Goal: Check status: Check status

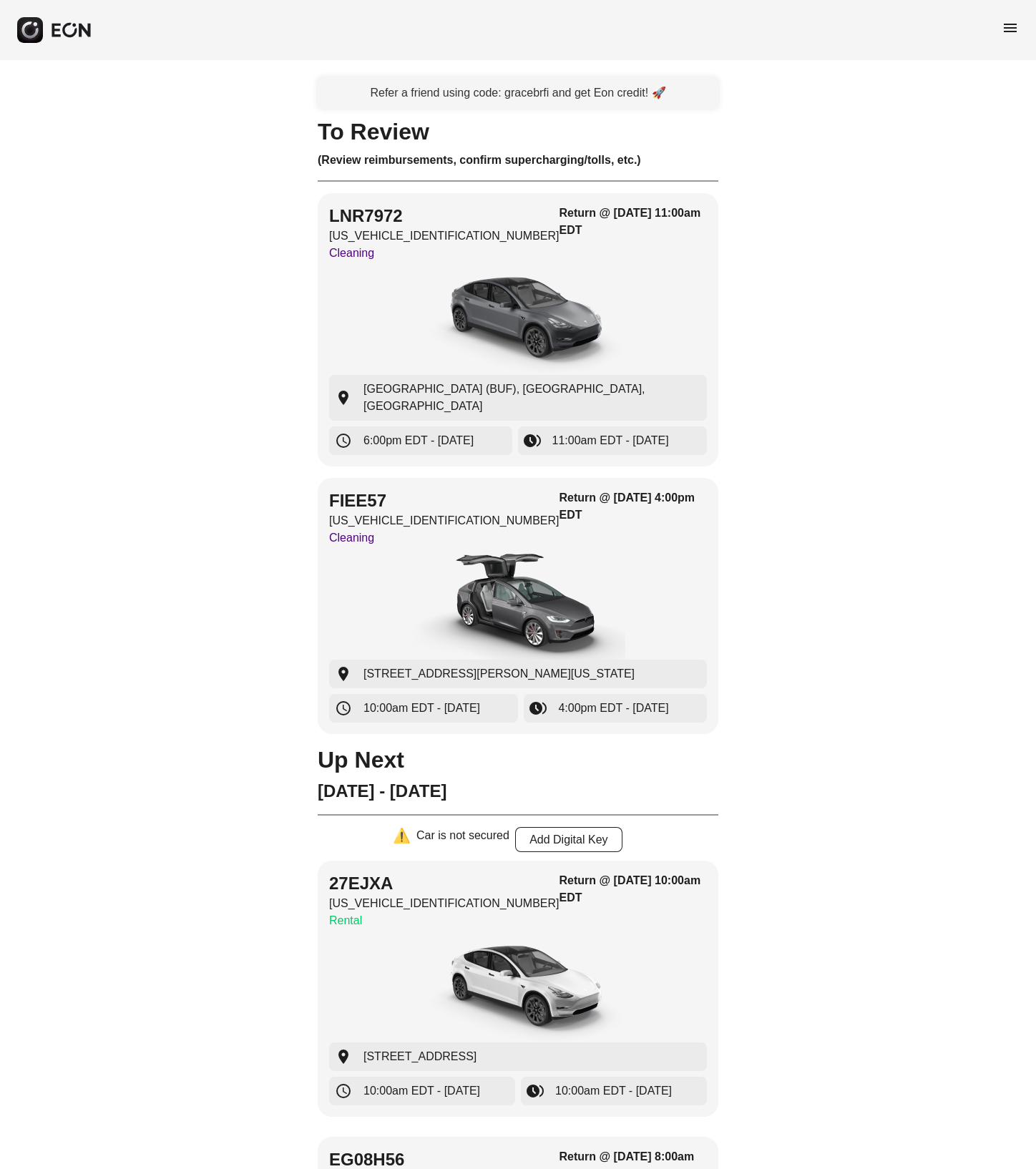
click at [518, 25] on span "menu" at bounding box center [1010, 28] width 17 height 17
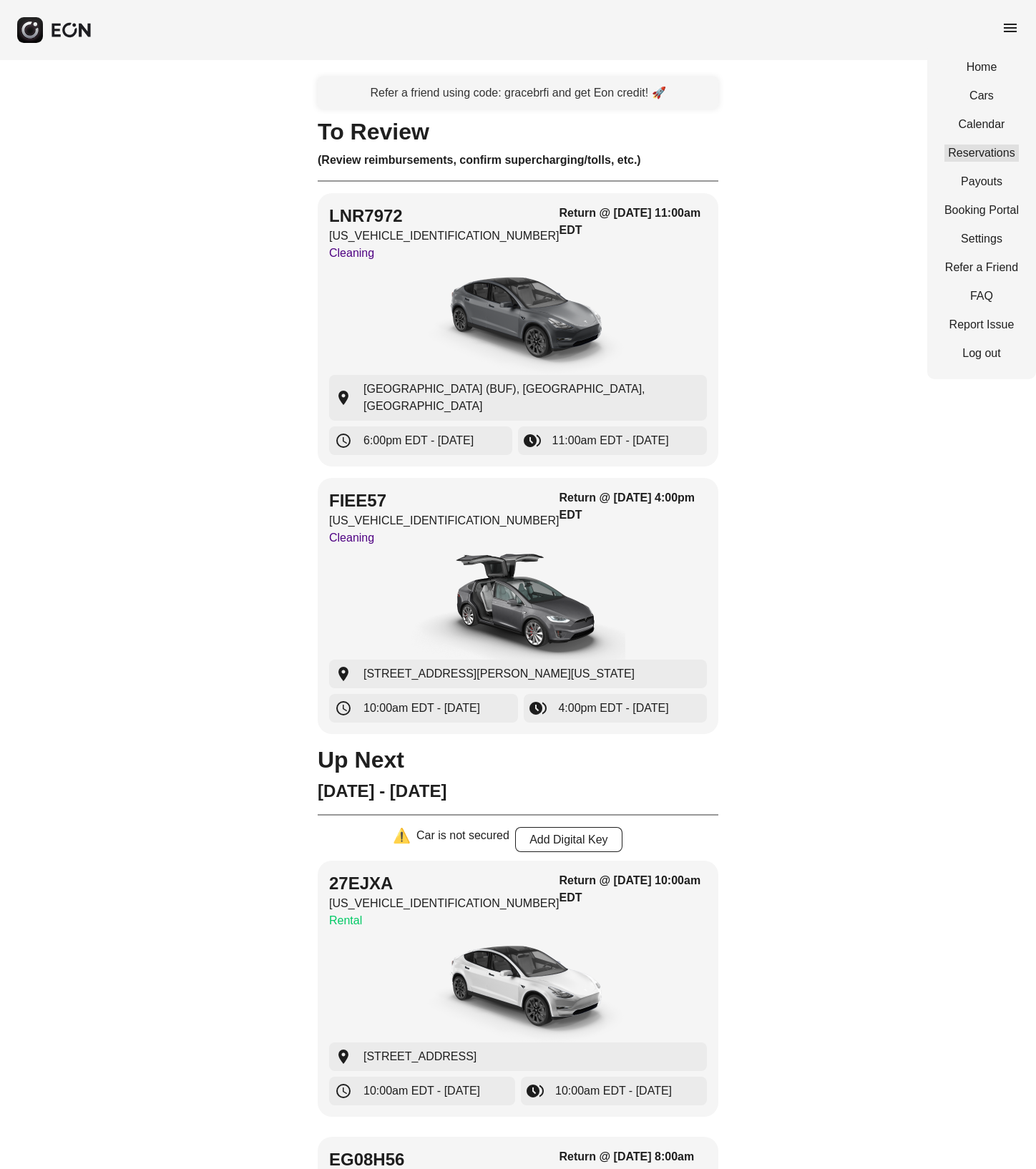
click at [518, 145] on link "Reservations" at bounding box center [981, 153] width 74 height 17
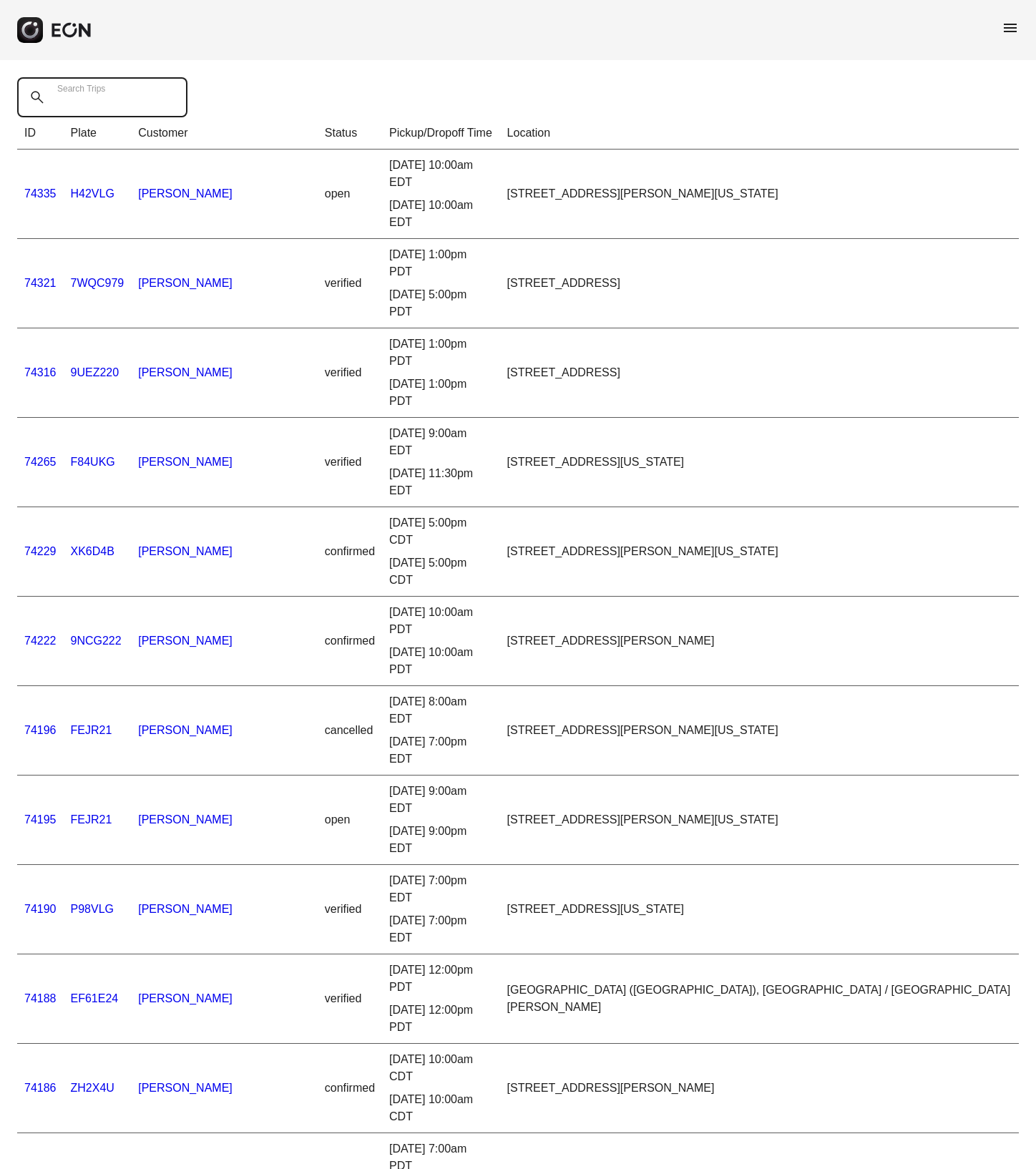
click at [168, 90] on Trips "Search Trips" at bounding box center [101, 96] width 170 height 40
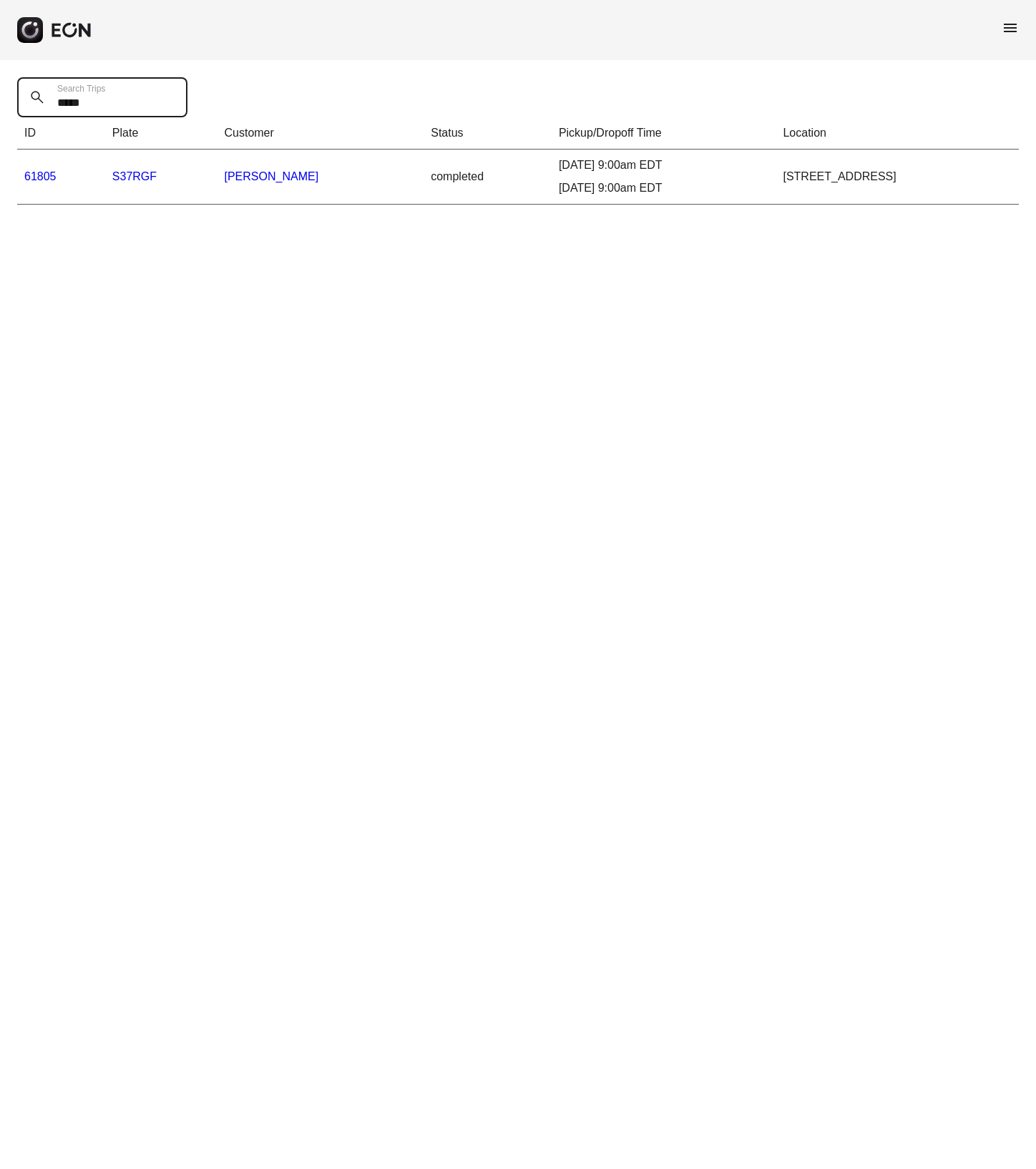
click at [112, 103] on Trips "*****" at bounding box center [101, 96] width 170 height 40
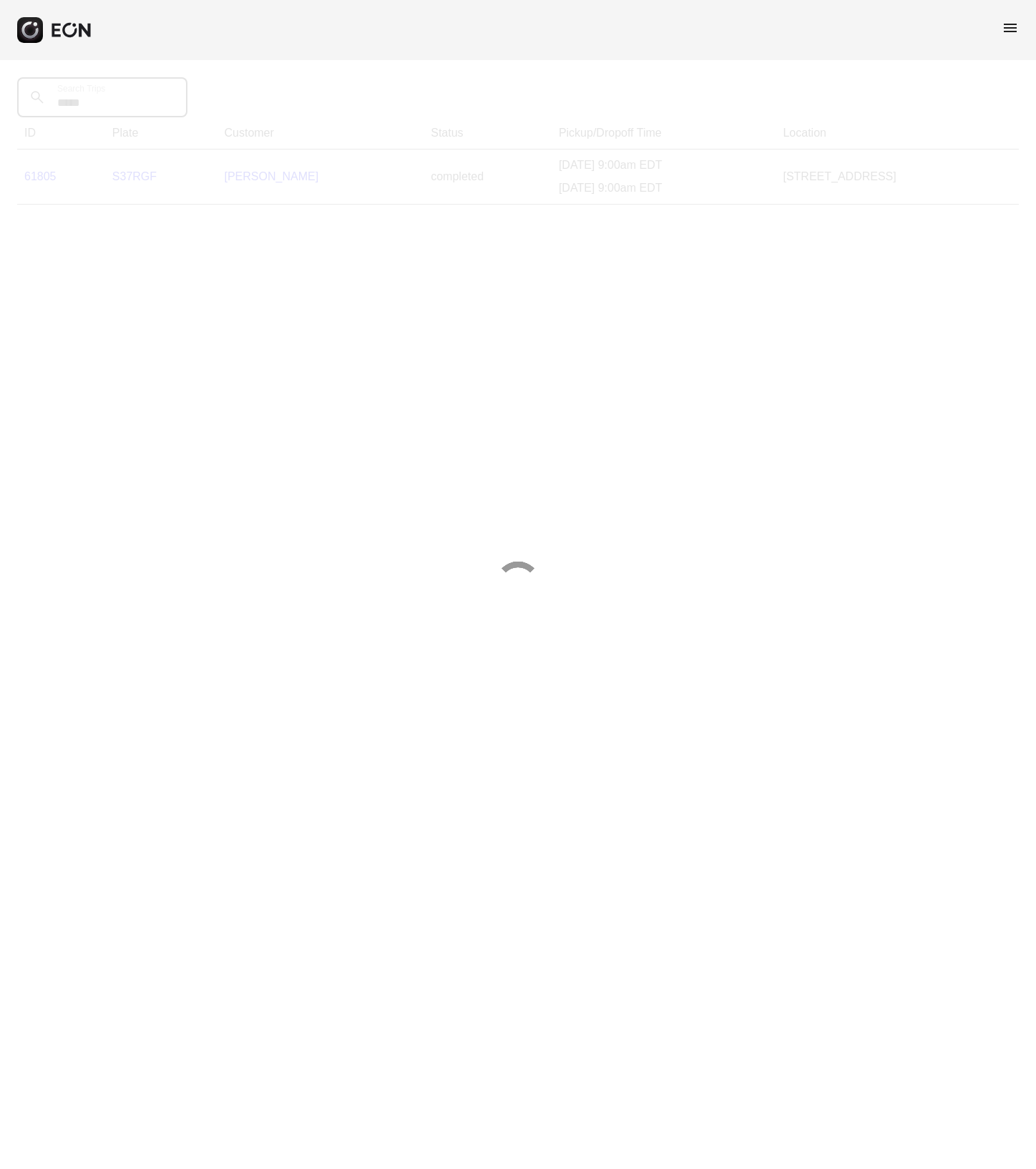
type Trips "*****"
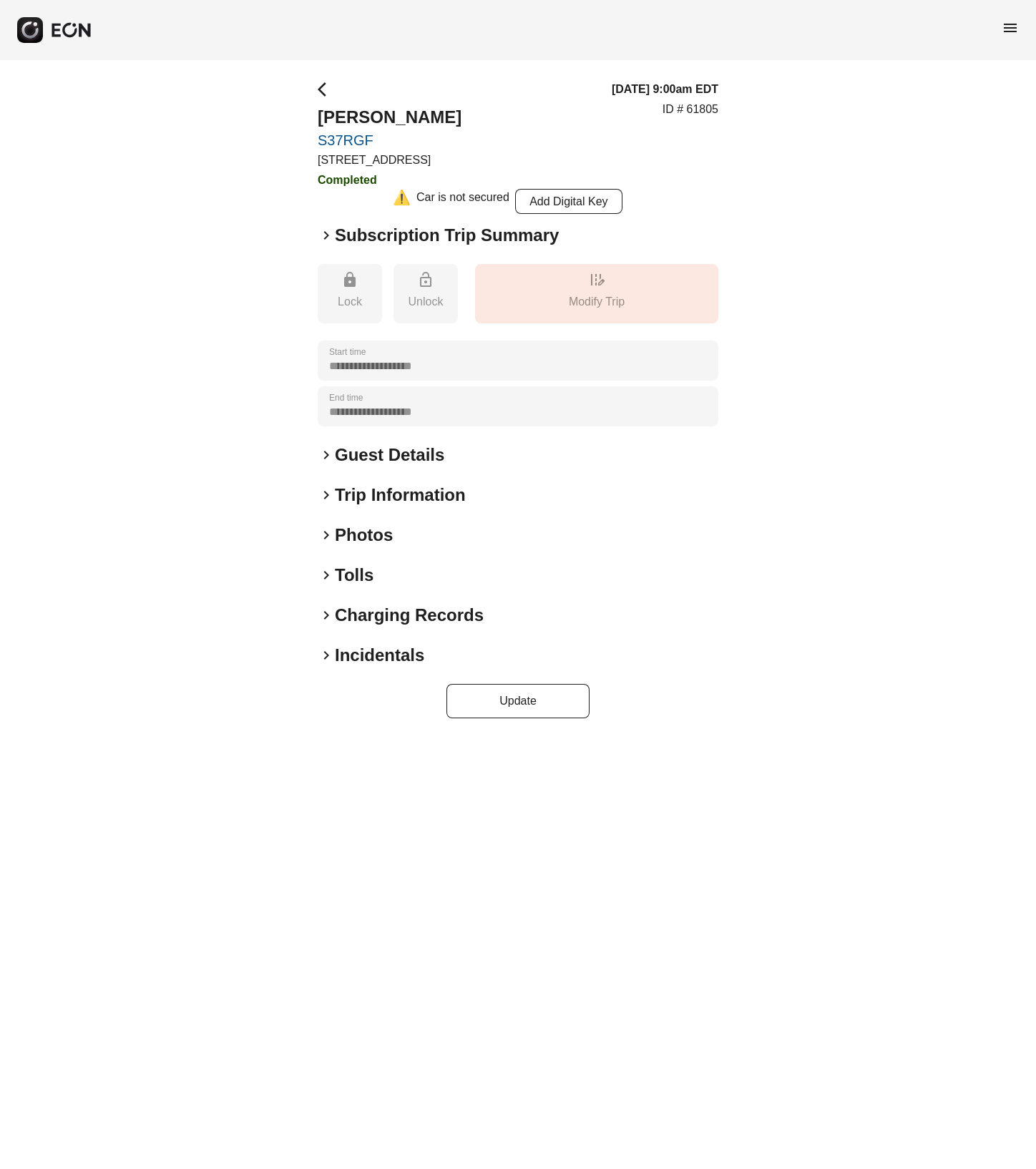
click at [357, 574] on h2 "Tolls" at bounding box center [354, 575] width 39 height 23
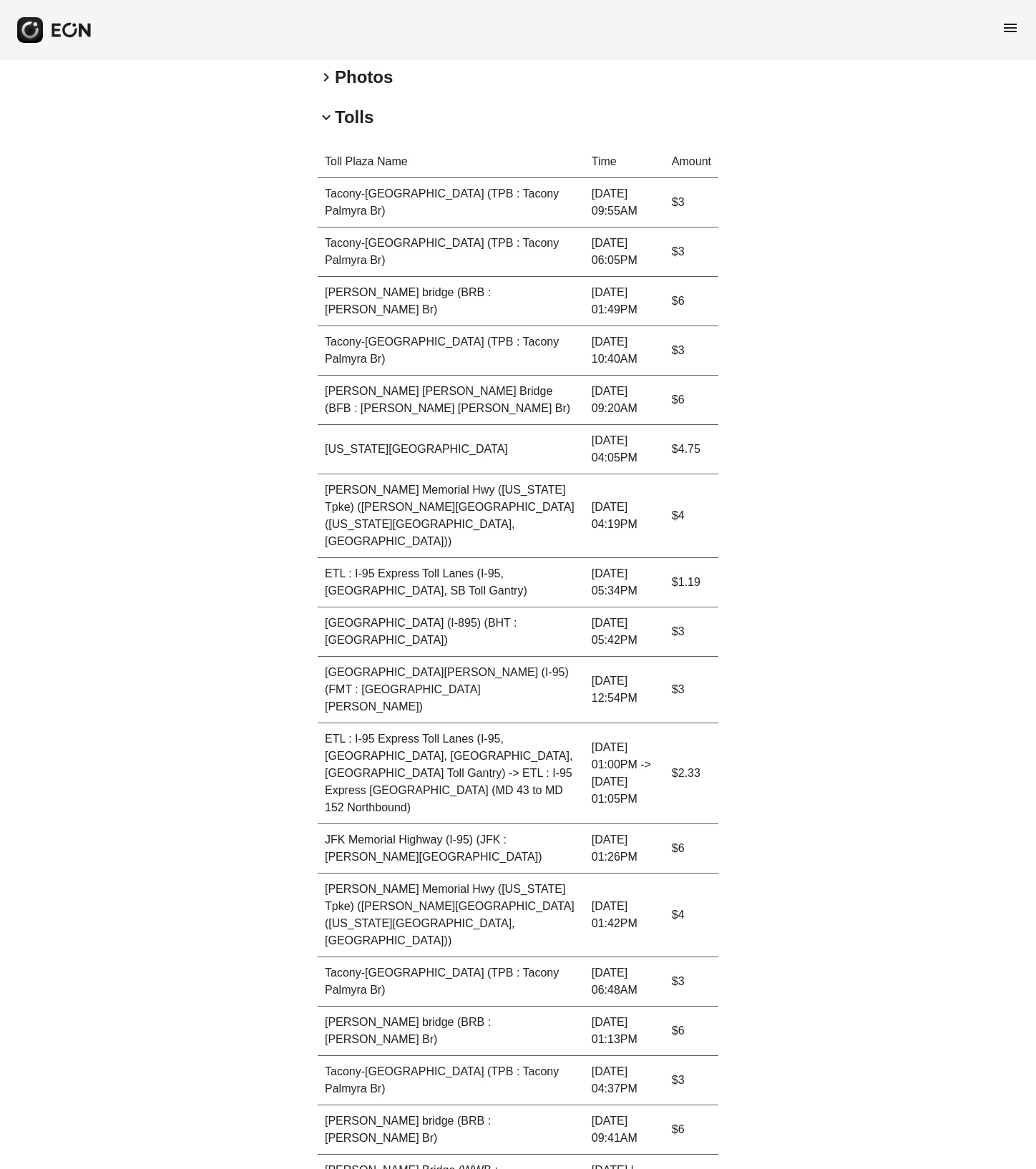
scroll to position [461, 0]
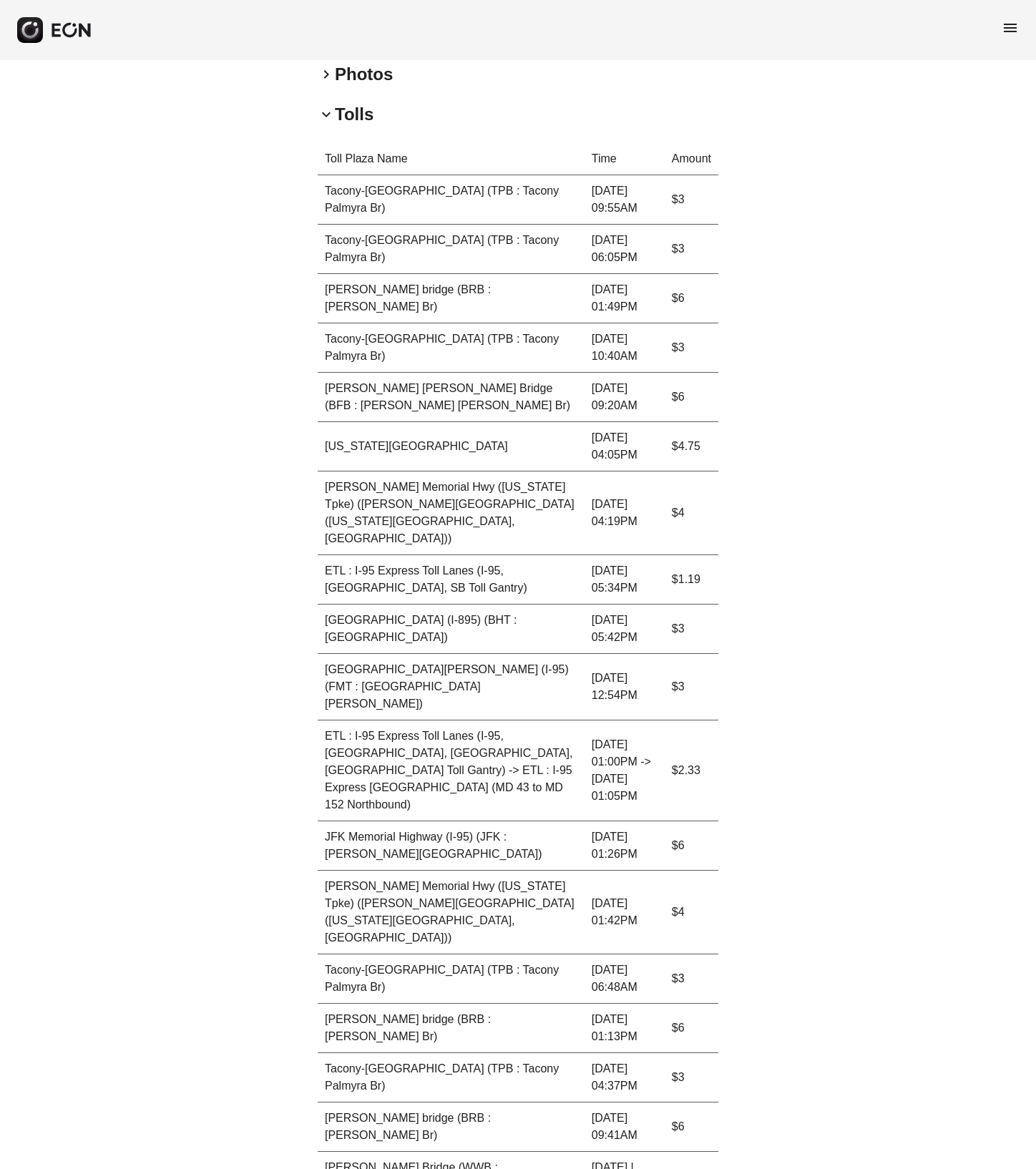
drag, startPoint x: 572, startPoint y: 861, endPoint x: 607, endPoint y: 865, distance: 35.2
click at [607, 870] on td "07.07.25 | 01:42PM" at bounding box center [624, 912] width 80 height 84
drag, startPoint x: 576, startPoint y: 799, endPoint x: 642, endPoint y: 816, distance: 68.2
click at [642, 821] on td "07.07.25 | 01:26PM" at bounding box center [624, 846] width 80 height 49
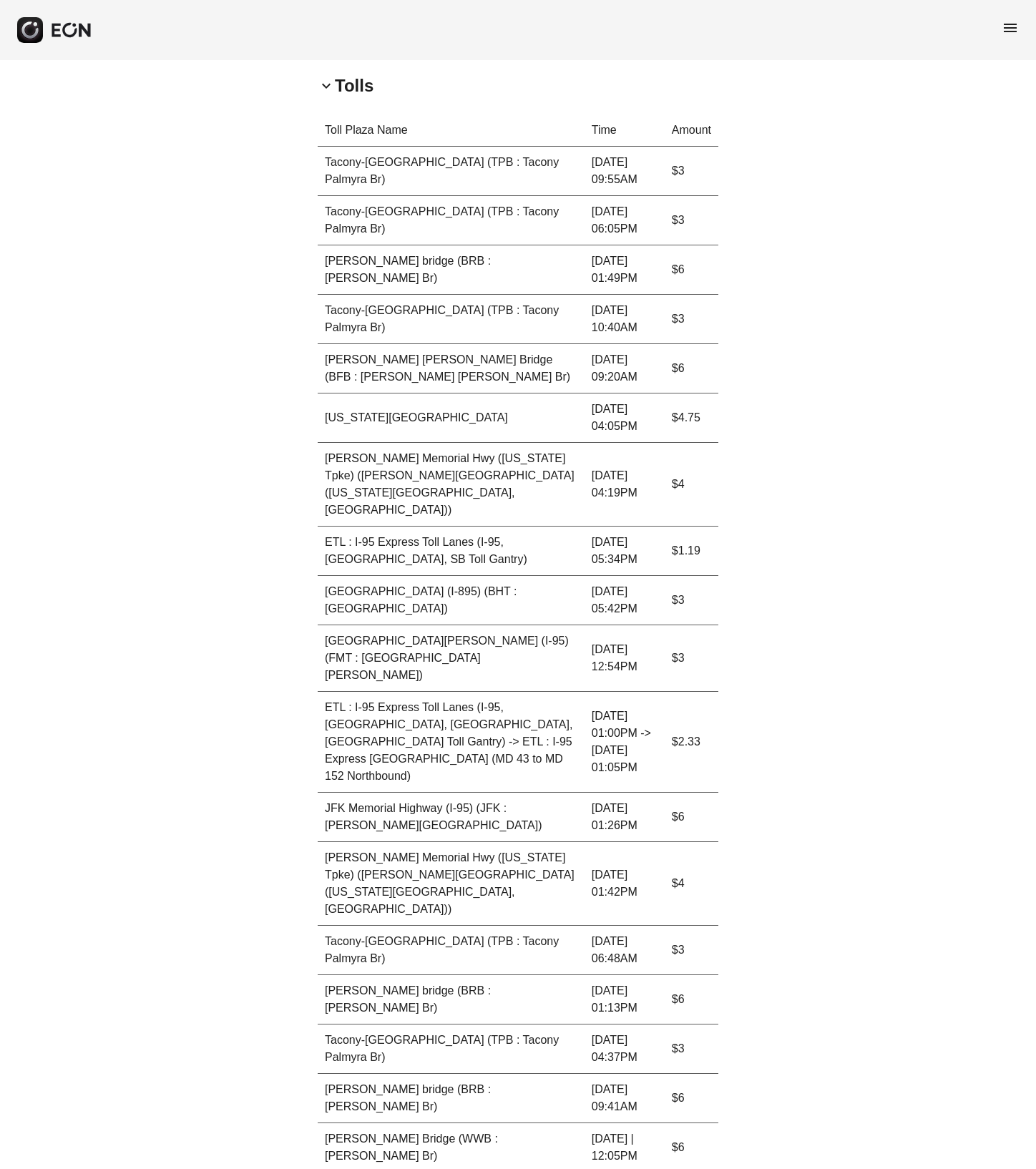
scroll to position [494, 0]
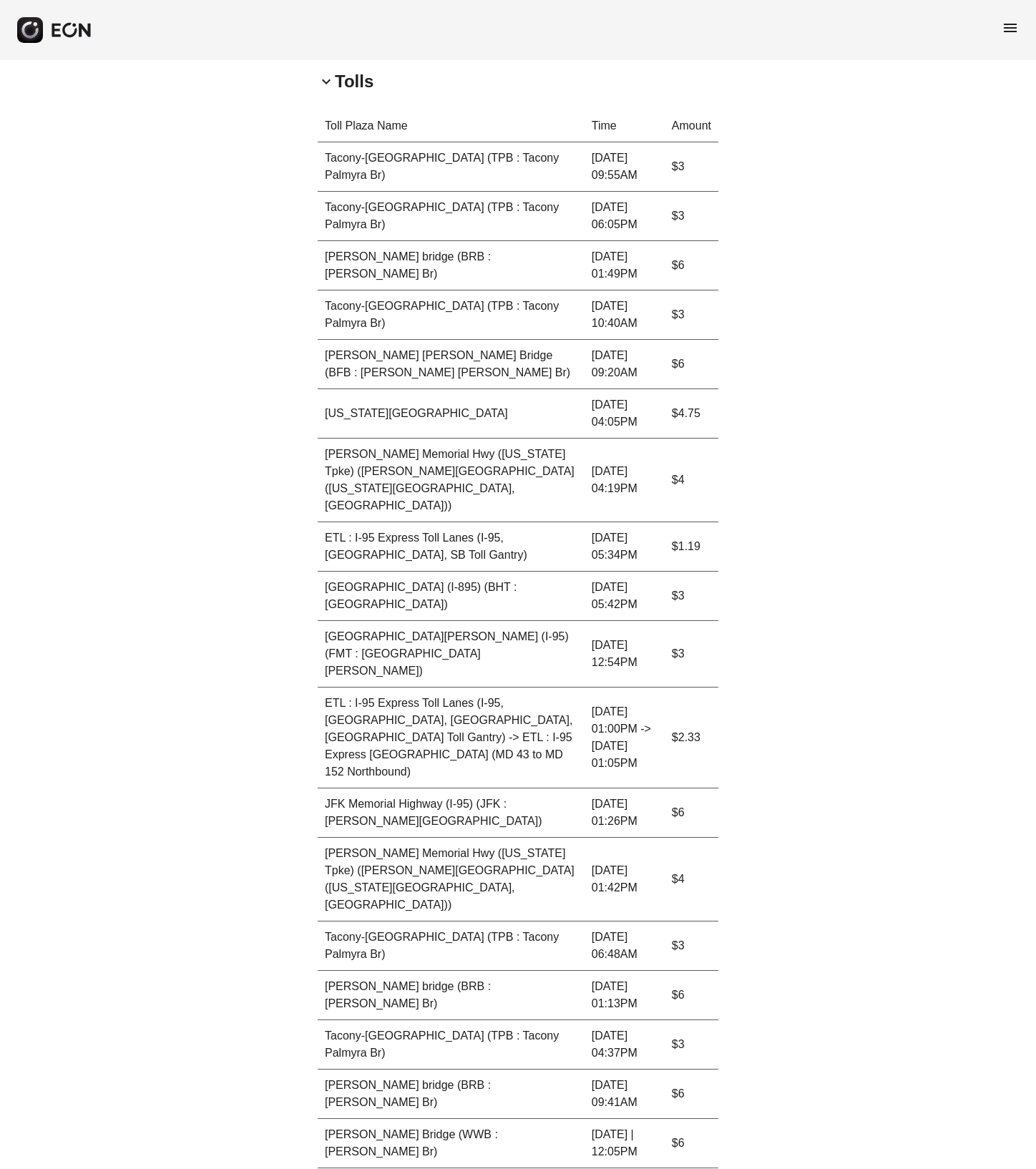
click at [746, 447] on div "**********" at bounding box center [518, 489] width 1036 height 1846
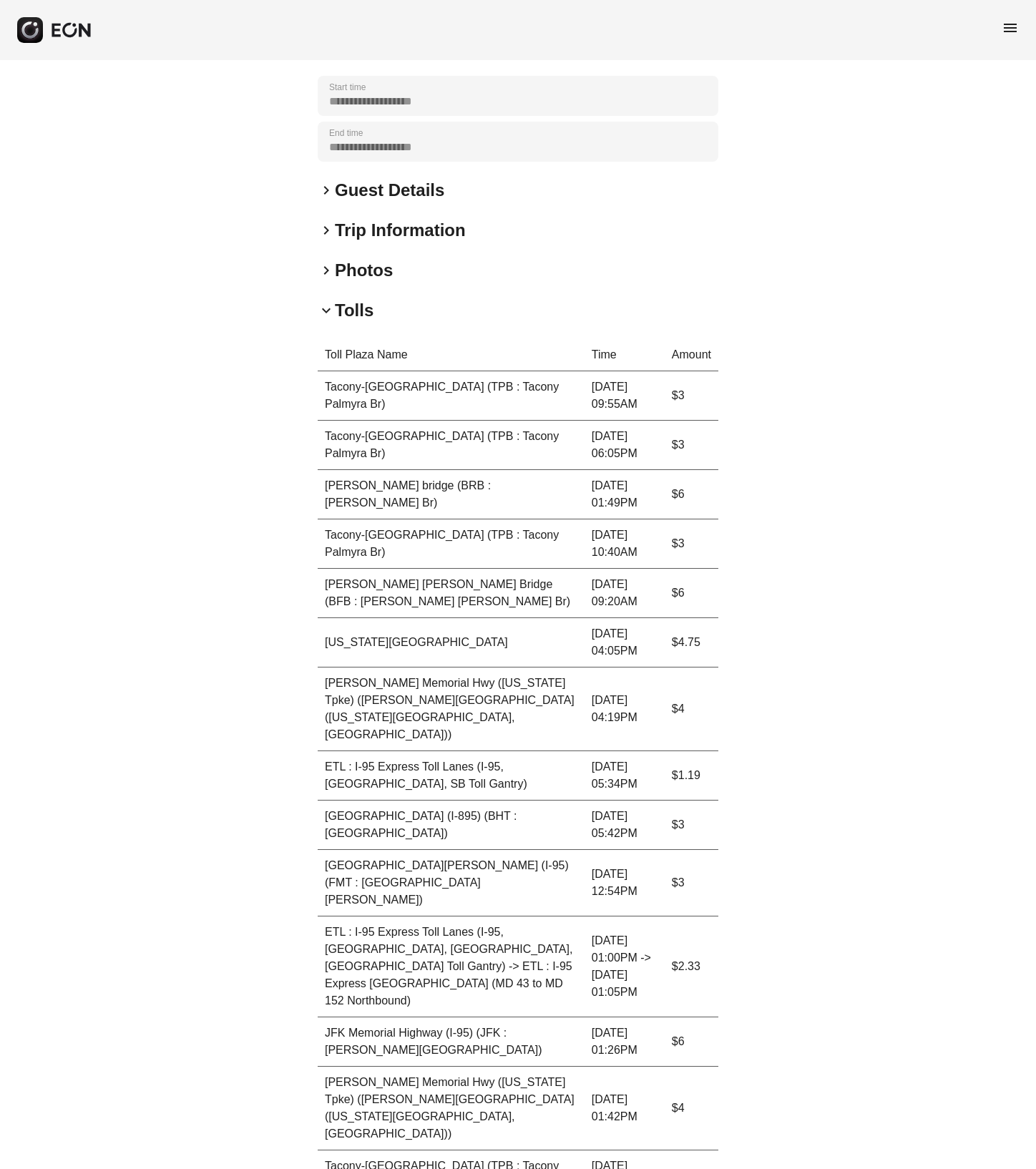
scroll to position [285, 0]
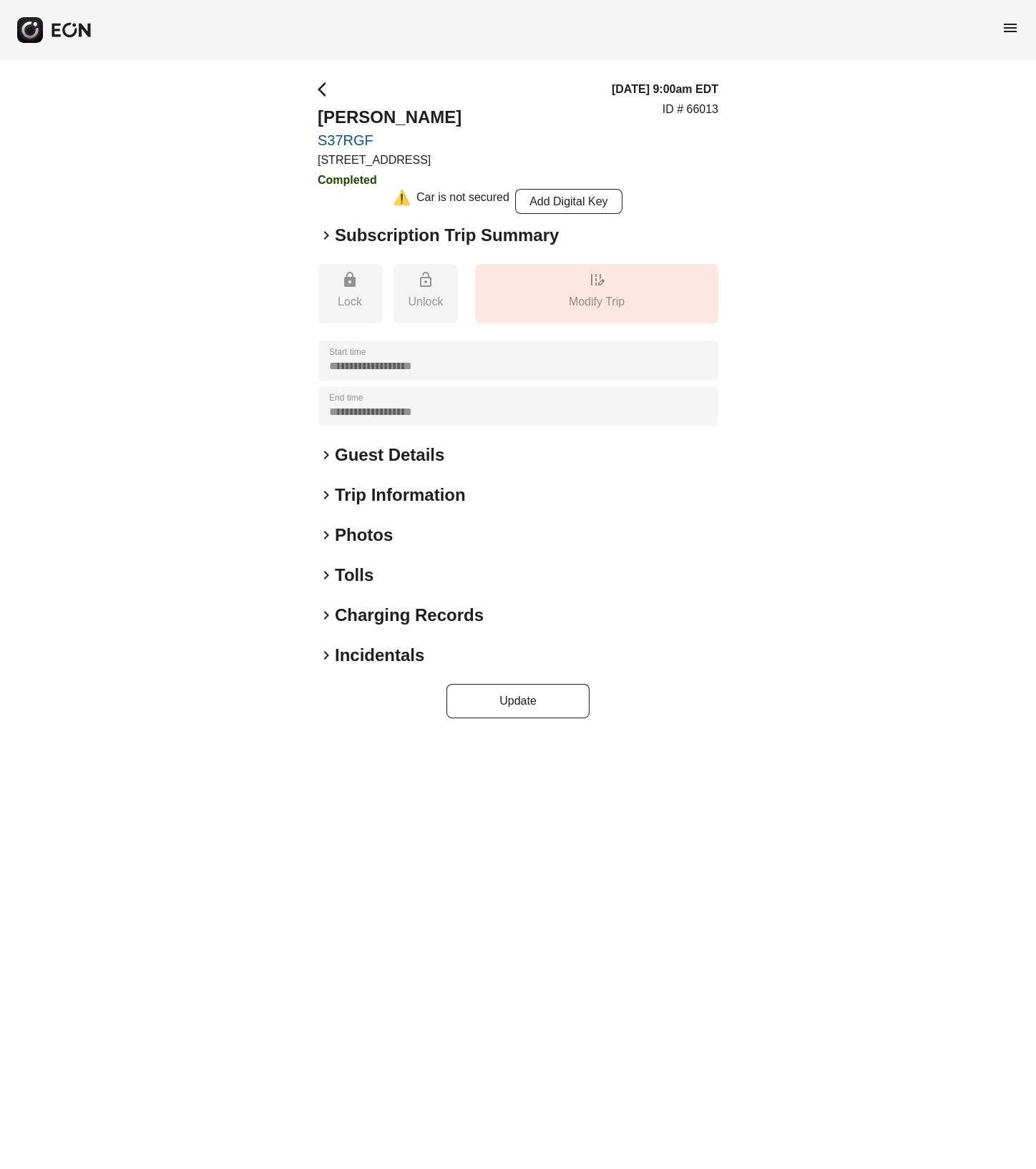
click at [345, 579] on h2 "Tolls" at bounding box center [354, 575] width 39 height 23
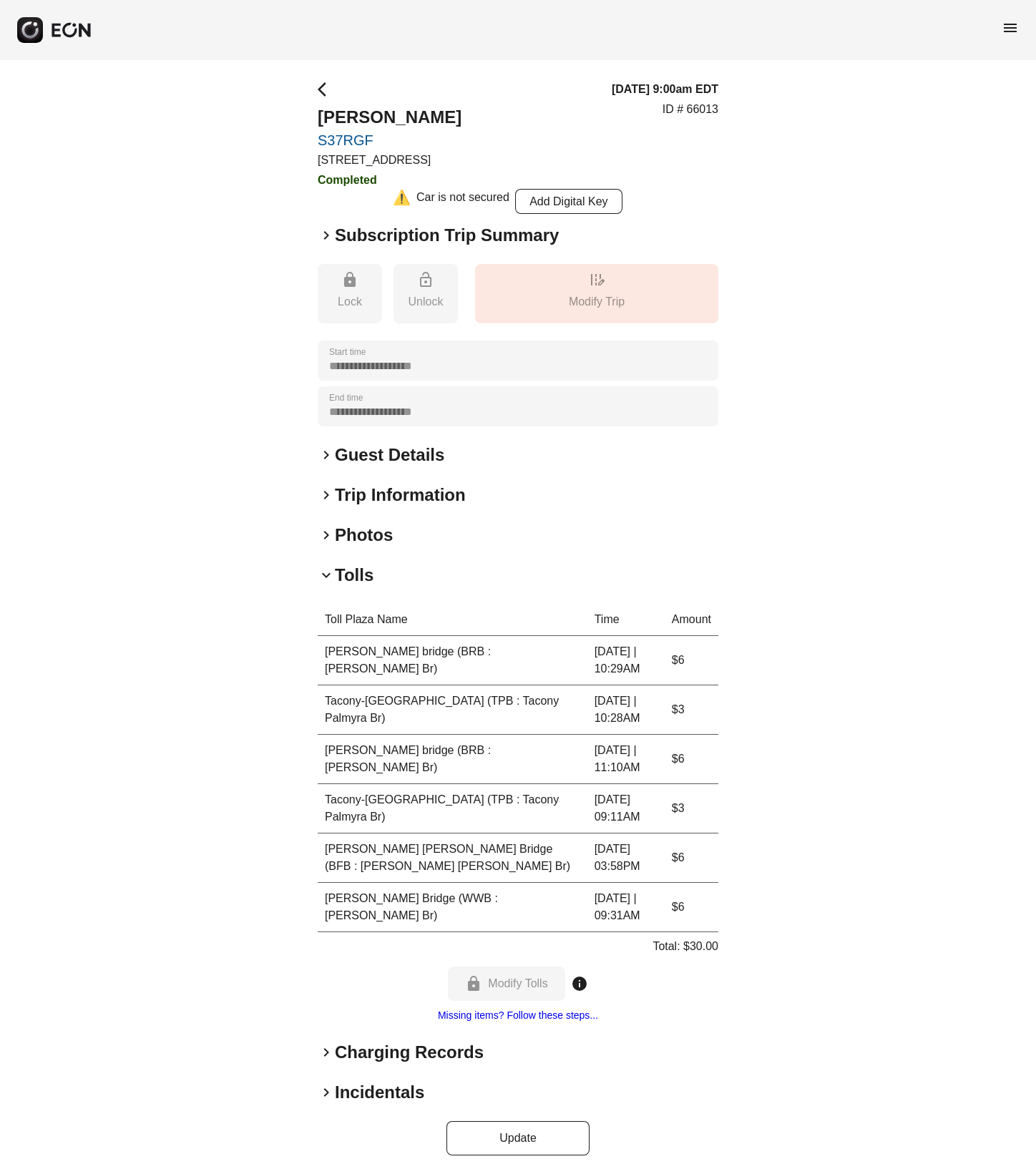
scroll to position [2, 0]
click at [699, 100] on p "ID # 66013" at bounding box center [690, 108] width 56 height 17
click at [705, 114] on p "ID # 66013" at bounding box center [690, 108] width 56 height 17
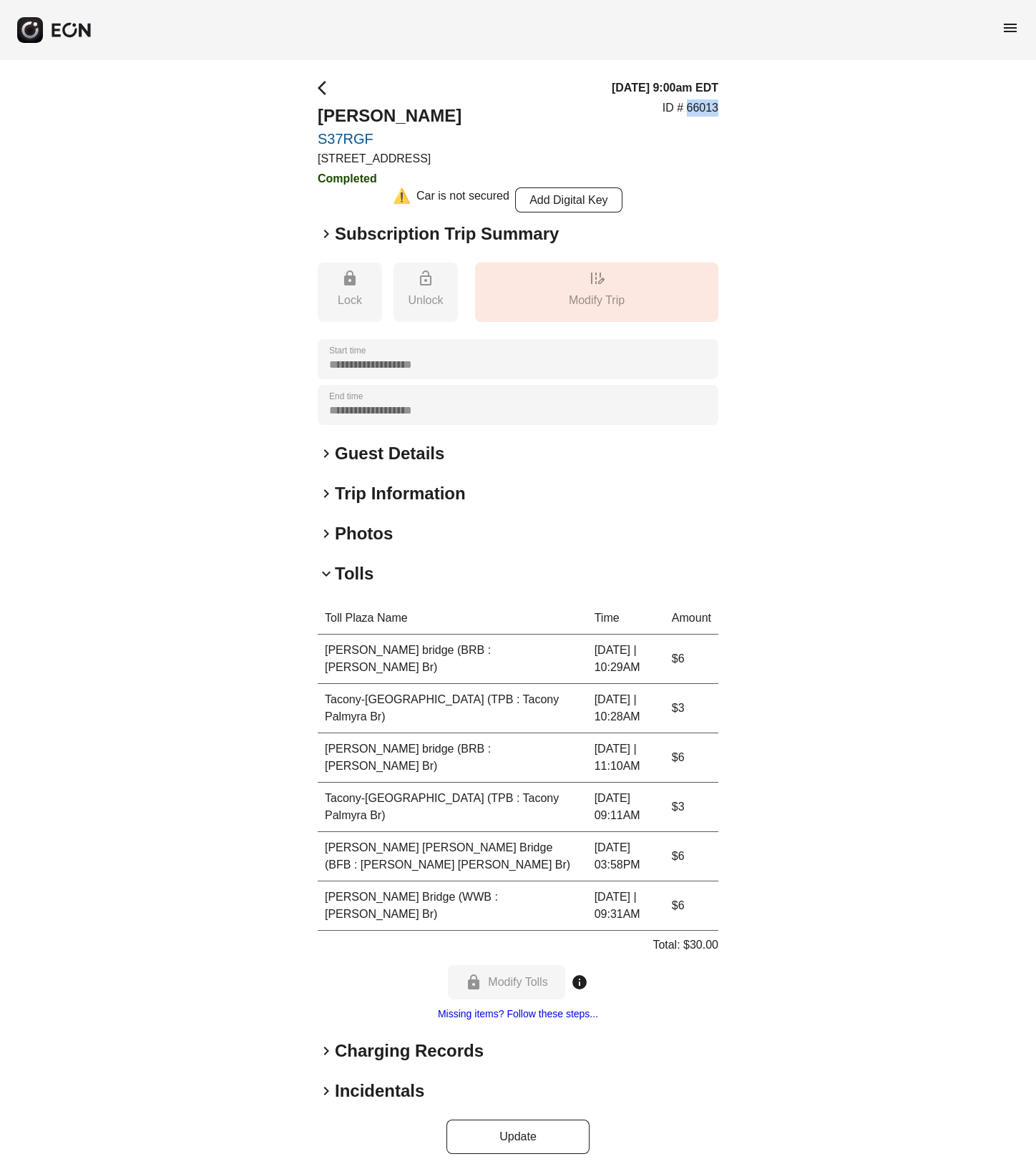
copy p "66013"
